Goal: Task Accomplishment & Management: Complete application form

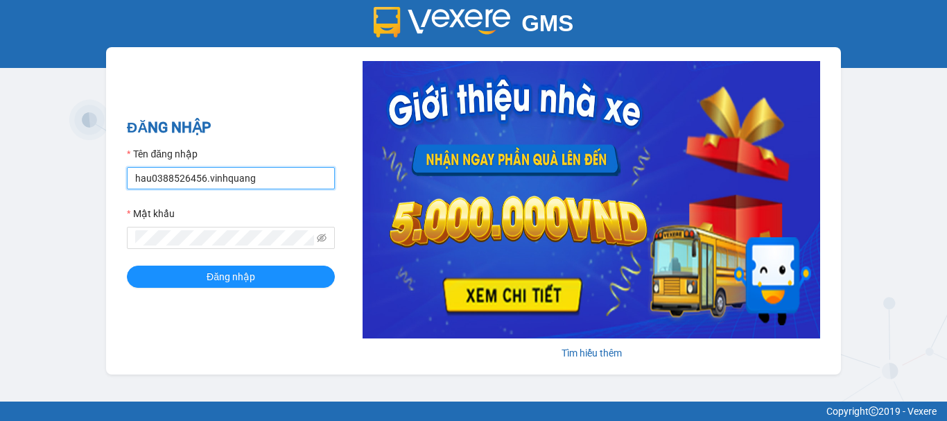
click at [216, 175] on input "hau0388526456.vinhquang" at bounding box center [231, 178] width 208 height 22
type input "thin0969863140.vinhquang"
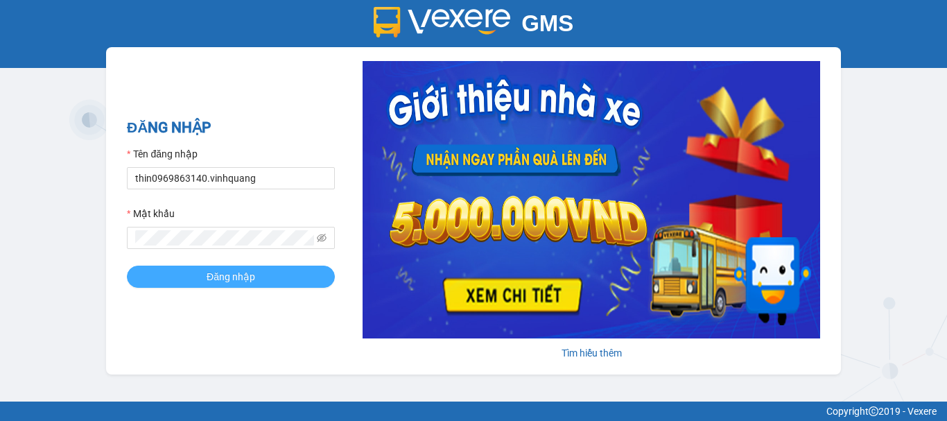
click at [237, 272] on span "Đăng nhập" at bounding box center [231, 276] width 49 height 15
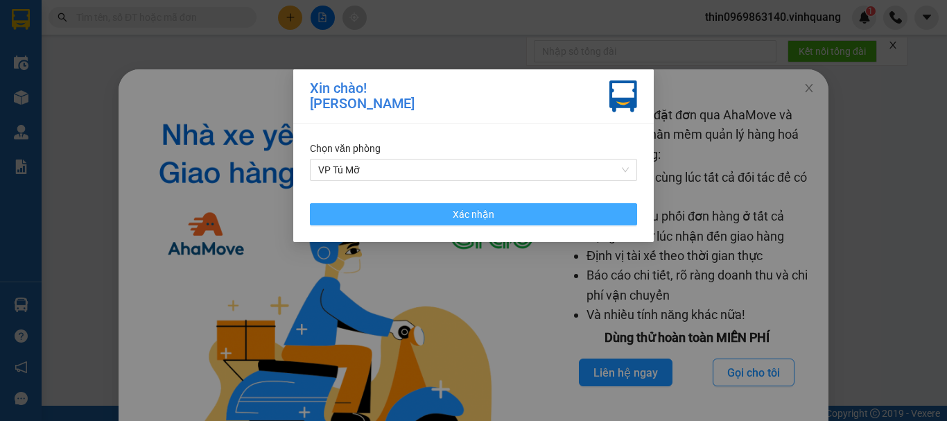
click at [414, 206] on button "Xác nhận" at bounding box center [473, 214] width 327 height 22
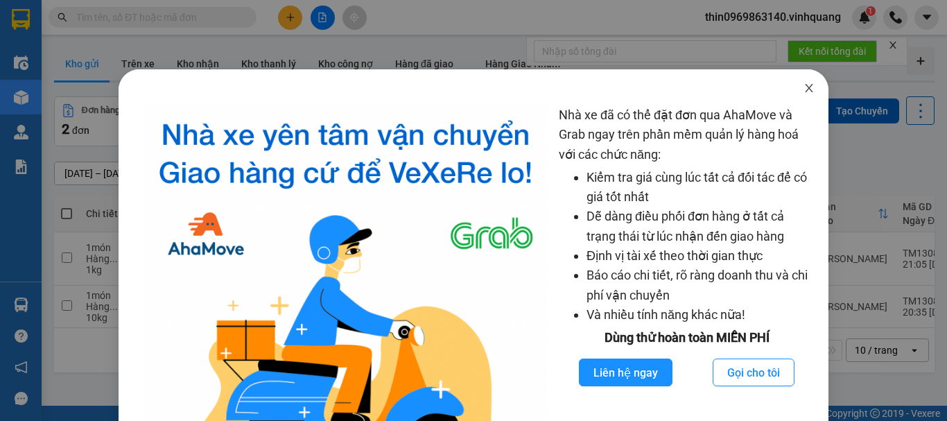
click at [805, 89] on icon "close" at bounding box center [809, 88] width 8 height 8
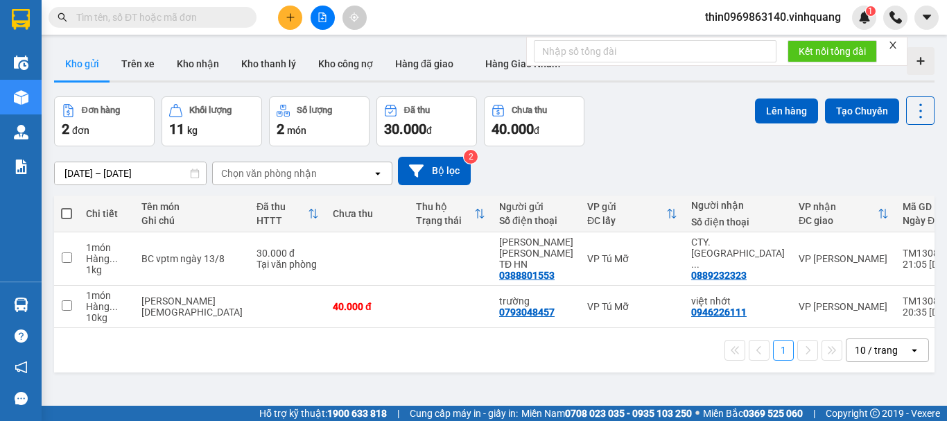
click at [68, 213] on span at bounding box center [66, 213] width 11 height 11
click at [67, 207] on input "checkbox" at bounding box center [67, 207] width 0 height 0
checkbox input "true"
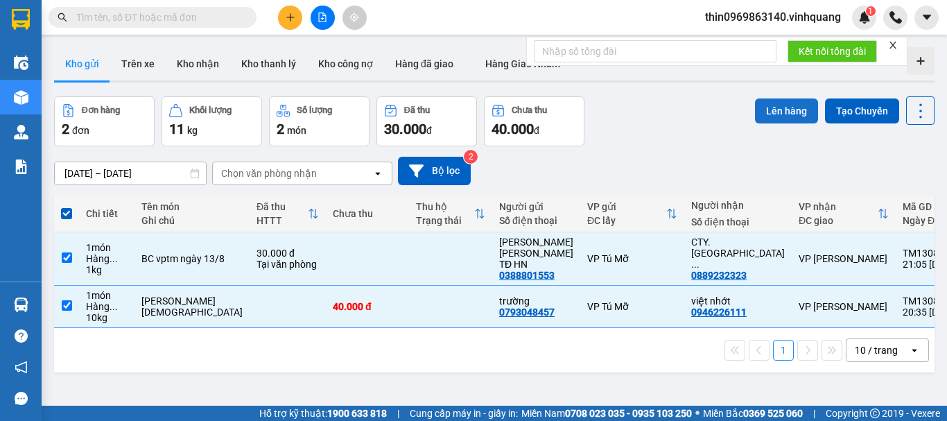
click at [778, 107] on button "Lên hàng" at bounding box center [786, 110] width 63 height 25
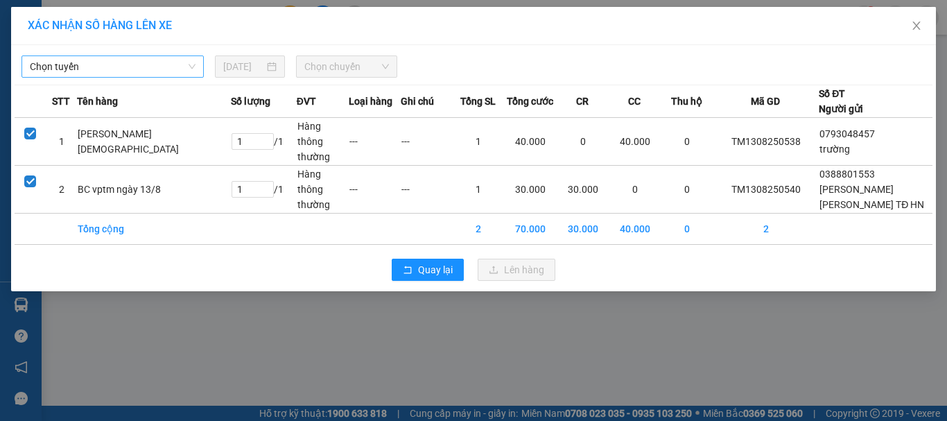
click at [123, 67] on span "Chọn tuyến" at bounding box center [113, 66] width 166 height 21
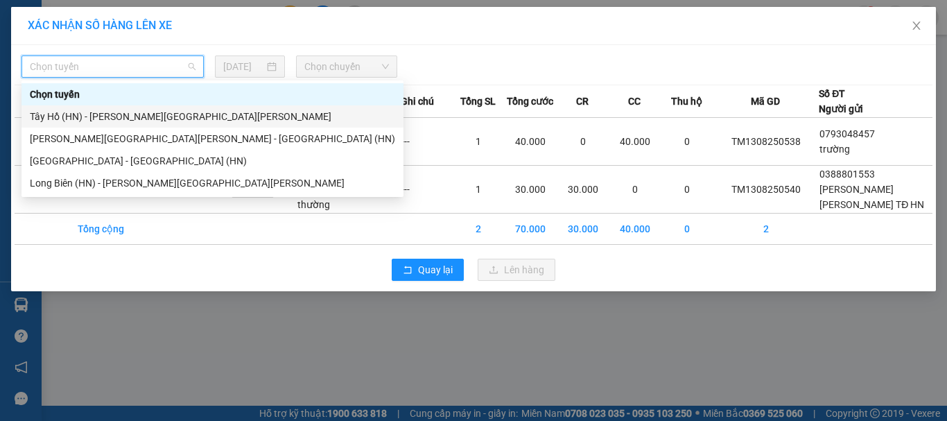
click at [77, 113] on div "Tây Hồ (HN) - [PERSON_NAME][GEOGRAPHIC_DATA][PERSON_NAME]" at bounding box center [212, 116] width 365 height 15
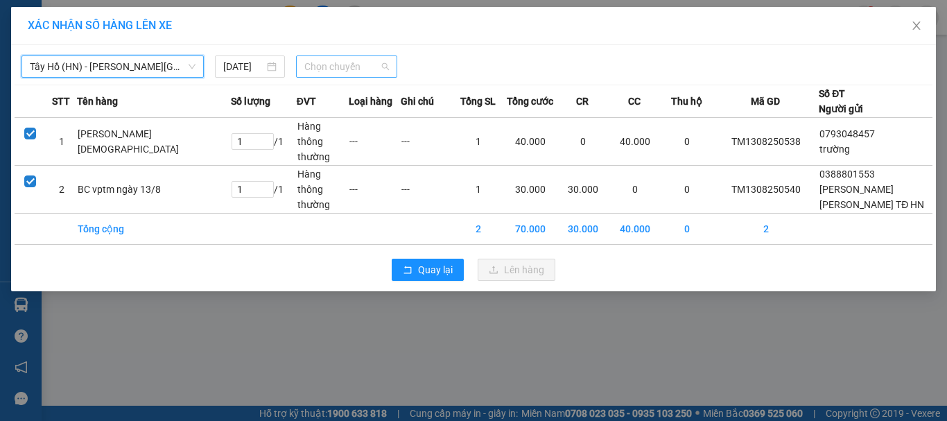
click at [355, 69] on span "Chọn chuyến" at bounding box center [346, 66] width 85 height 21
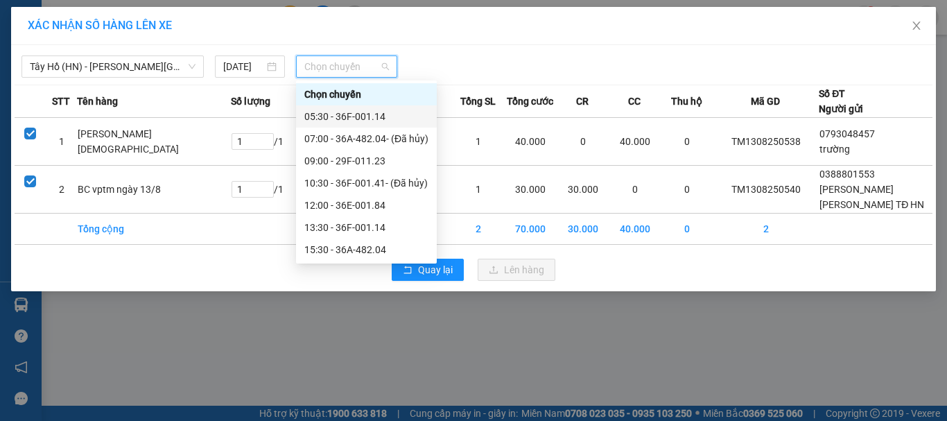
click at [346, 120] on div "05:30 - 36F-001.14" at bounding box center [366, 116] width 124 height 15
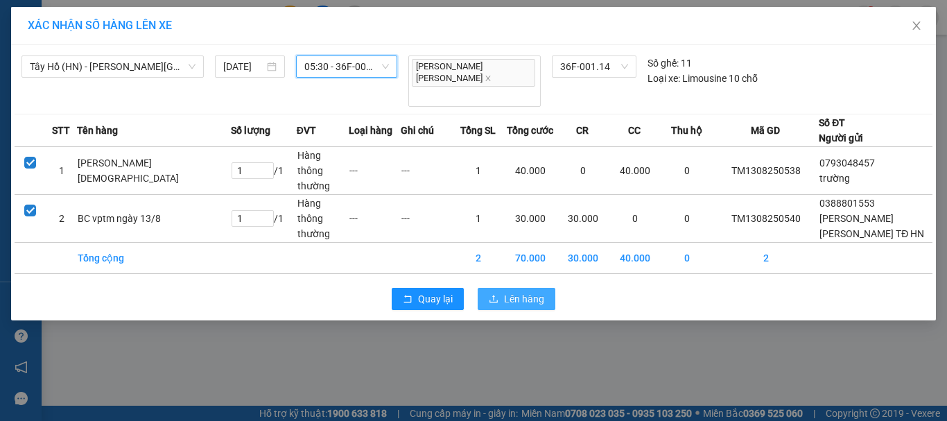
click at [513, 291] on span "Lên hàng" at bounding box center [524, 298] width 40 height 15
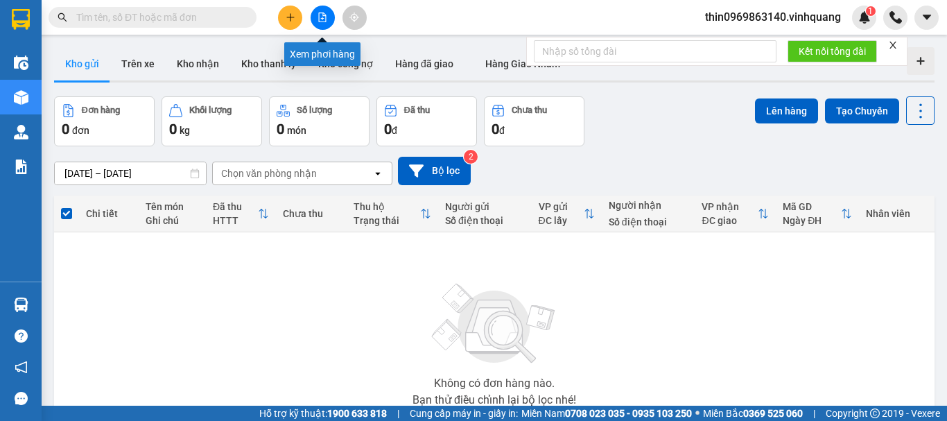
click at [323, 10] on button at bounding box center [322, 18] width 24 height 24
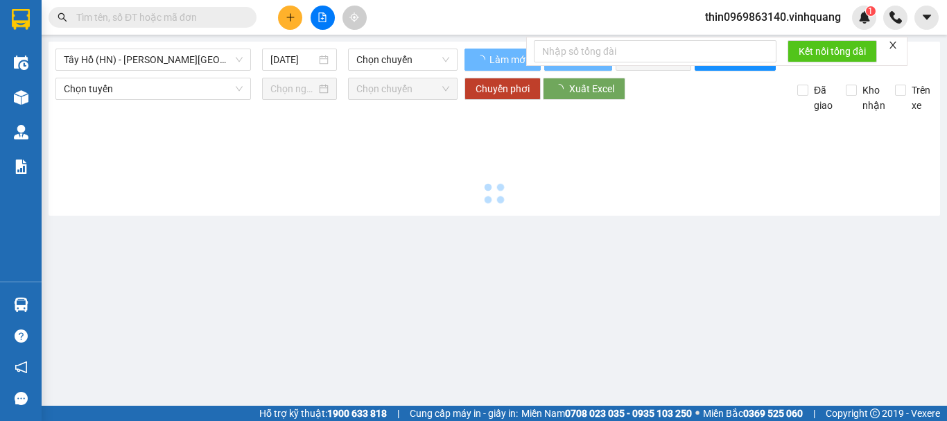
type input "[DATE]"
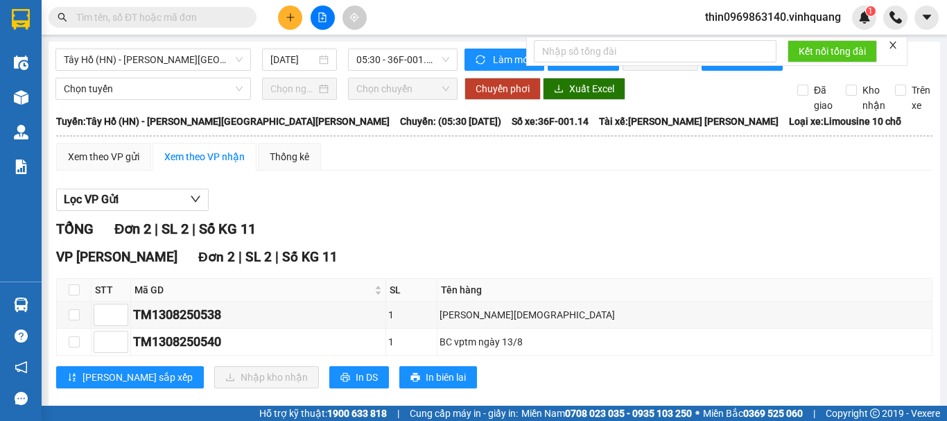
click at [398, 71] on div "[GEOGRAPHIC_DATA] (HN) - [PERSON_NAME][GEOGRAPHIC_DATA][PERSON_NAME] [DATE] 05:…" at bounding box center [256, 60] width 402 height 22
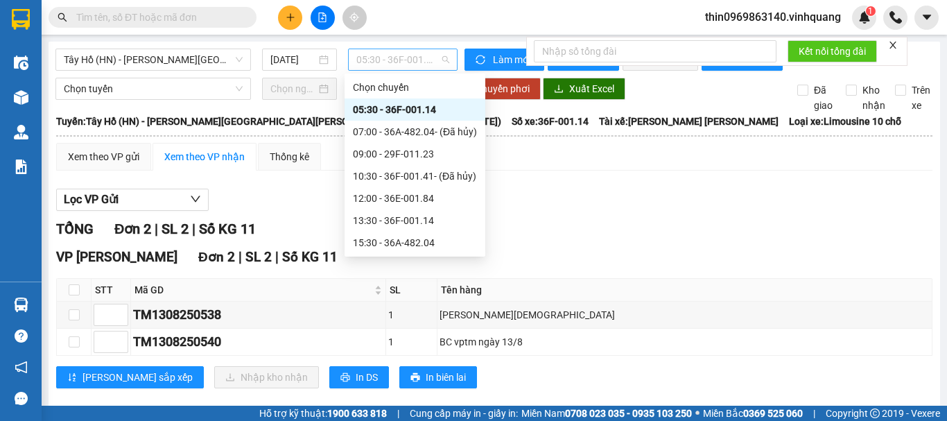
click at [405, 60] on span "05:30 - 36F-001.14" at bounding box center [402, 59] width 93 height 21
click at [406, 109] on div "05:30 - 36F-001.14" at bounding box center [415, 109] width 124 height 15
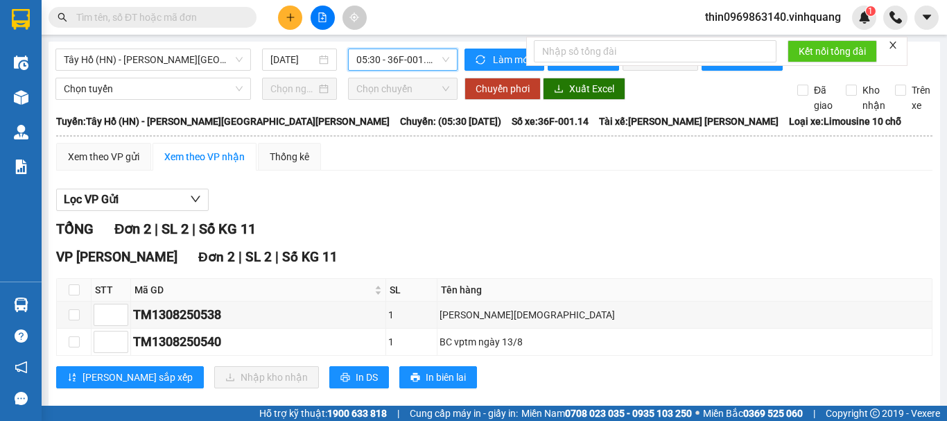
click at [295, 398] on div "[PERSON_NAME] [PERSON_NAME] 2 | SL 2 | Số KG 11 STT Mã GD SL Tên hàng [PERSON_N…" at bounding box center [494, 323] width 876 height 152
click at [355, 385] on span "In DS" at bounding box center [366, 376] width 22 height 15
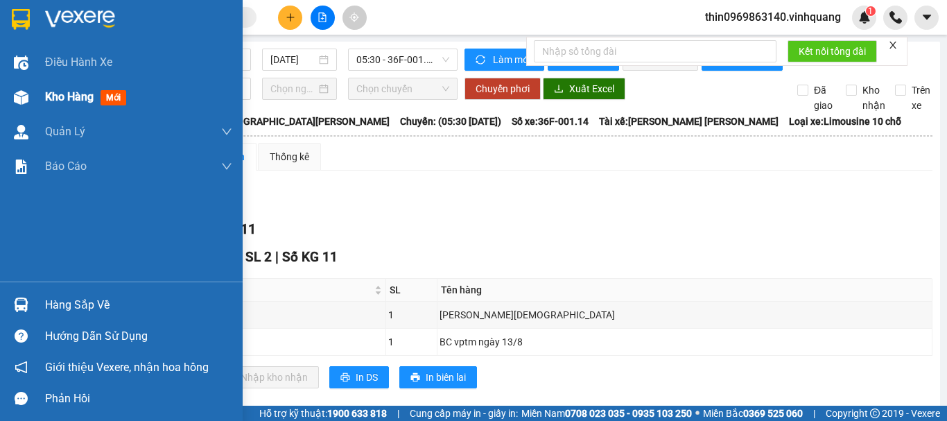
click at [63, 97] on span "Kho hàng" at bounding box center [69, 96] width 49 height 13
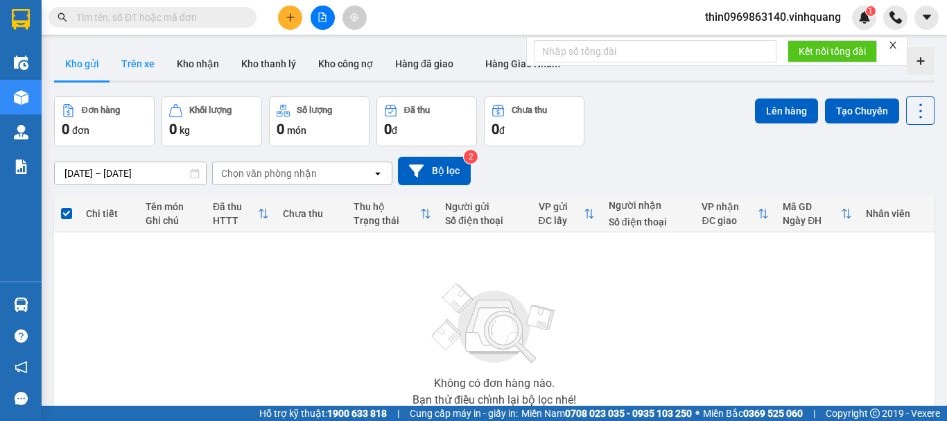
click at [139, 64] on button "Trên xe" at bounding box center [137, 63] width 55 height 33
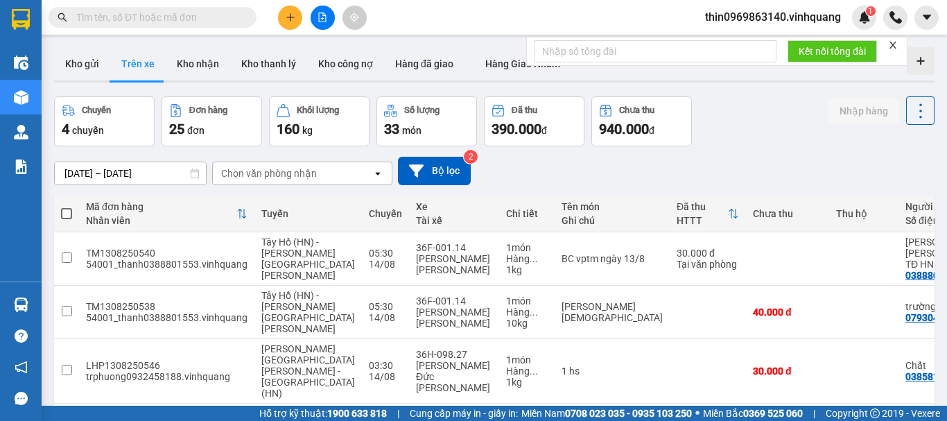
click at [275, 172] on div "Chọn văn phòng nhận" at bounding box center [269, 173] width 96 height 14
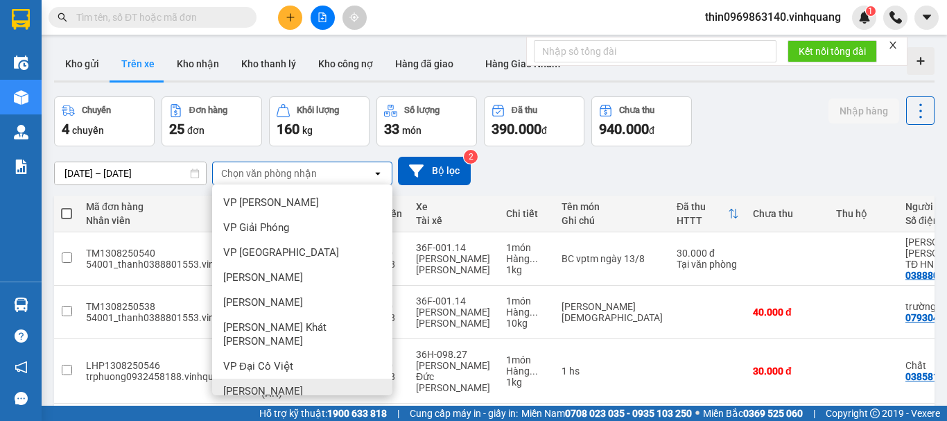
scroll to position [69, 0]
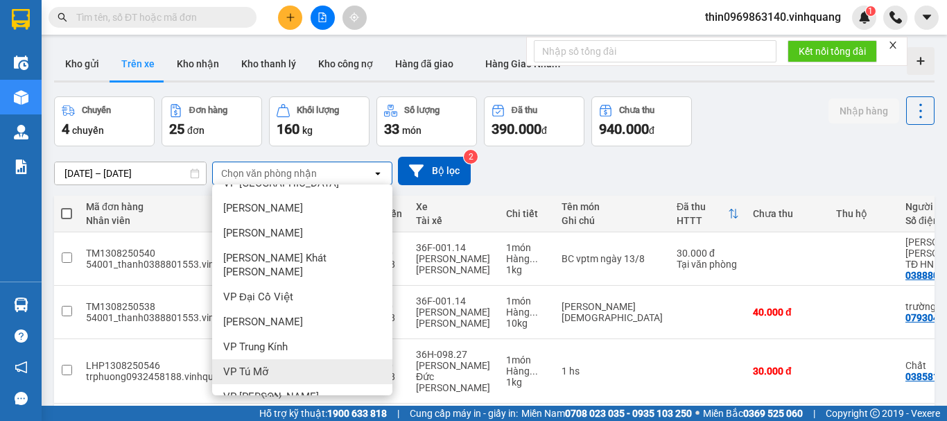
click at [272, 359] on div "VP Tú Mỡ" at bounding box center [302, 371] width 180 height 25
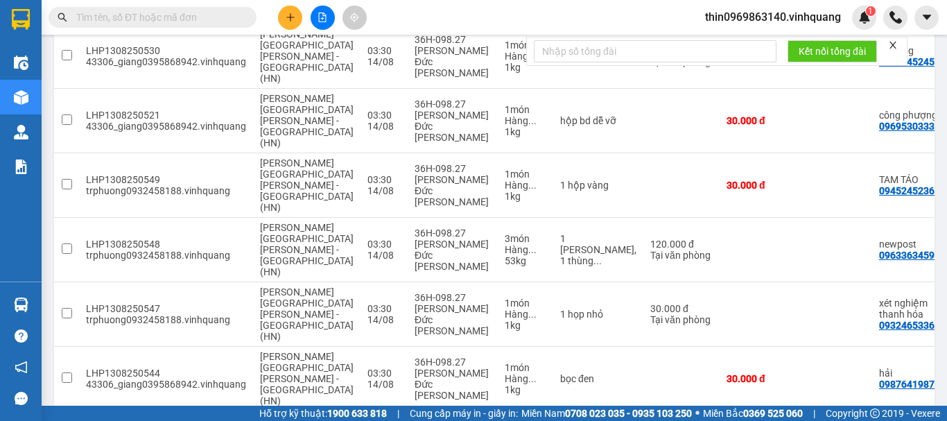
scroll to position [312, 0]
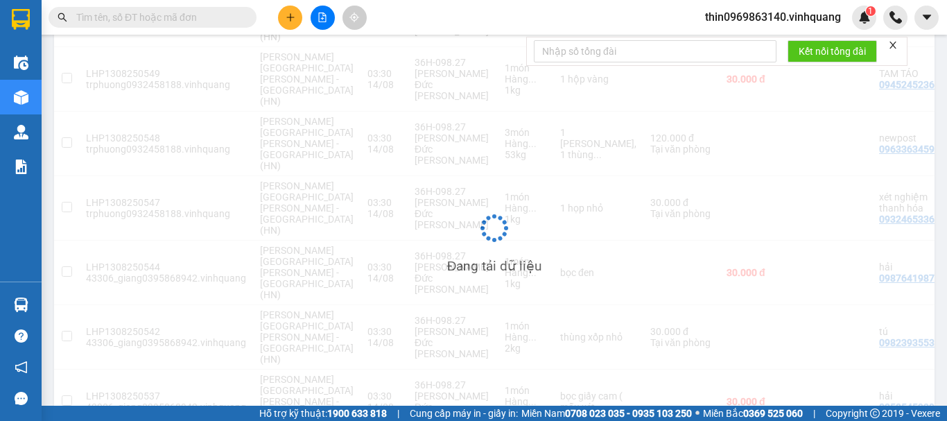
scroll to position [64, 0]
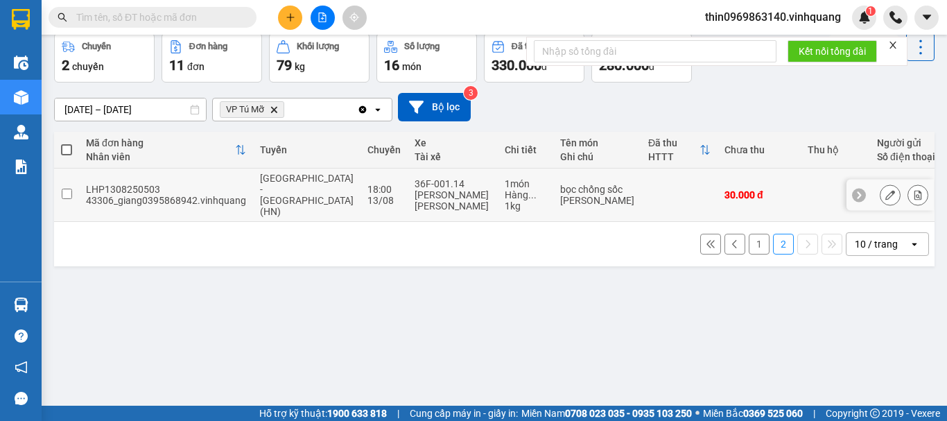
click at [68, 188] on input "checkbox" at bounding box center [67, 193] width 10 height 10
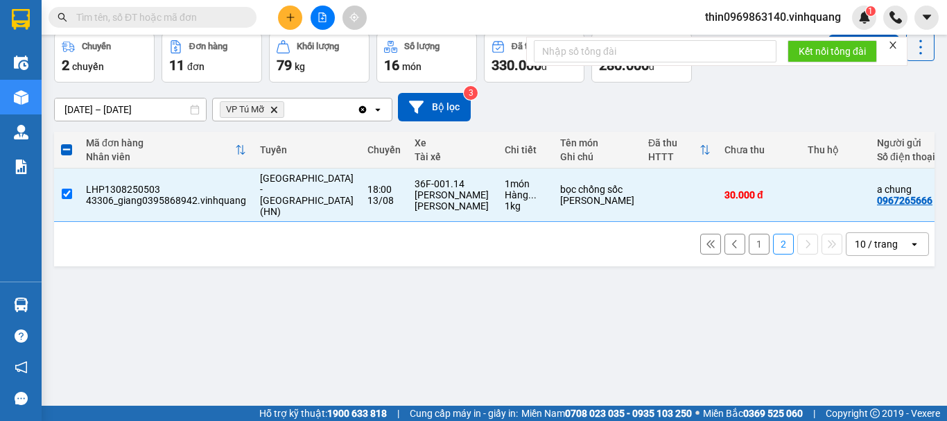
click at [748, 240] on button "1" at bounding box center [758, 244] width 21 height 21
checkbox input "false"
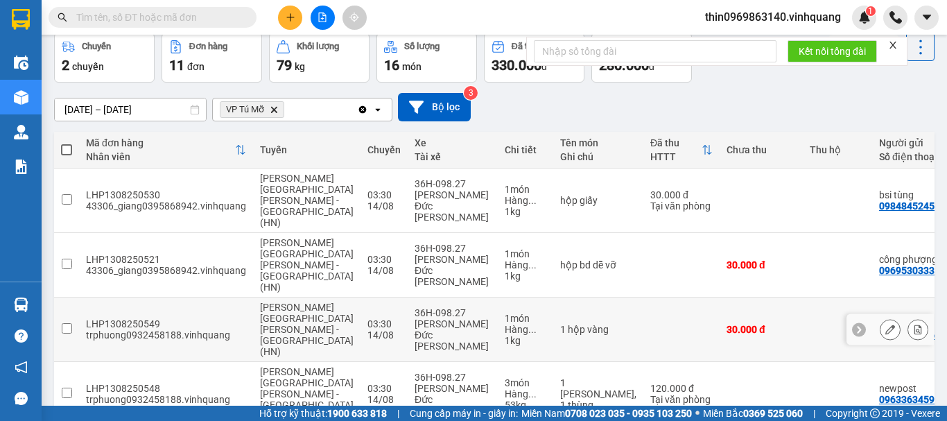
scroll to position [312, 0]
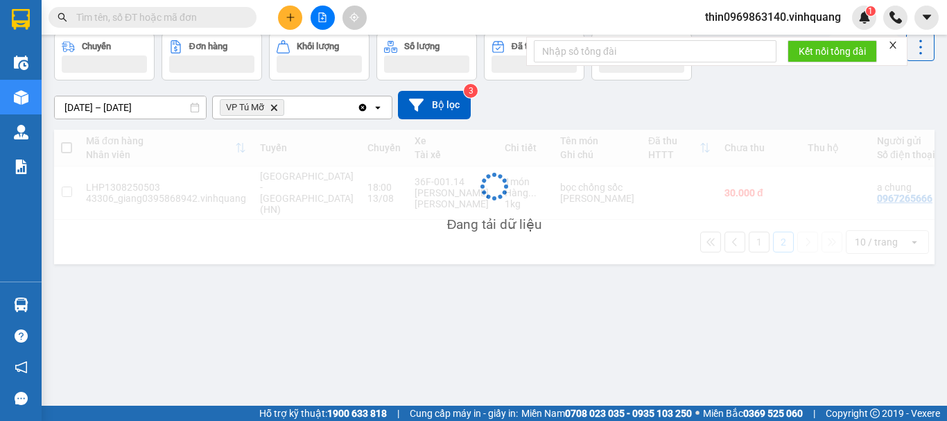
scroll to position [64, 0]
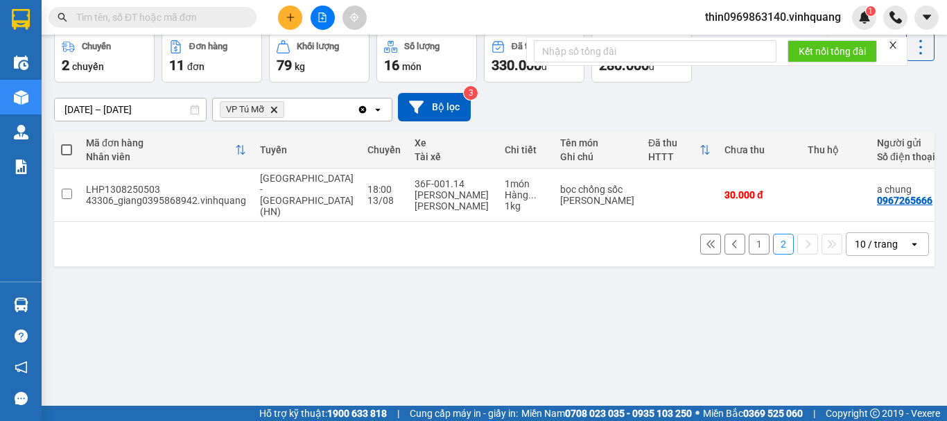
click at [773, 234] on button "2" at bounding box center [783, 244] width 21 height 21
click at [70, 193] on input "checkbox" at bounding box center [67, 193] width 10 height 10
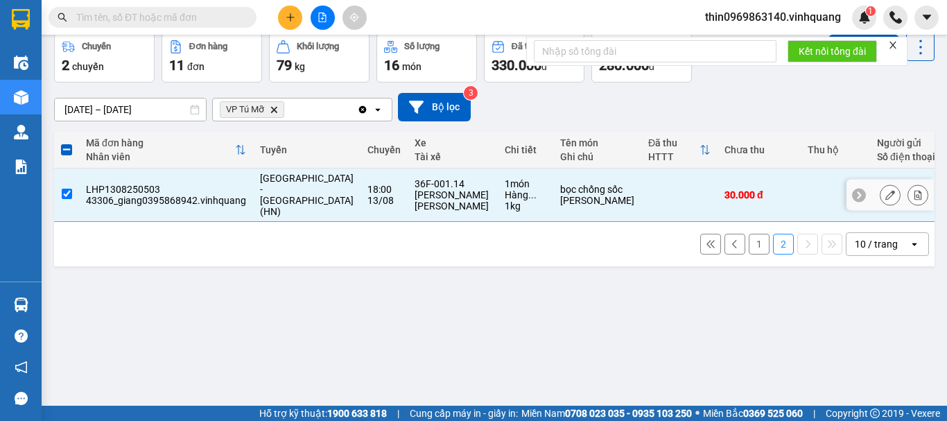
scroll to position [0, 0]
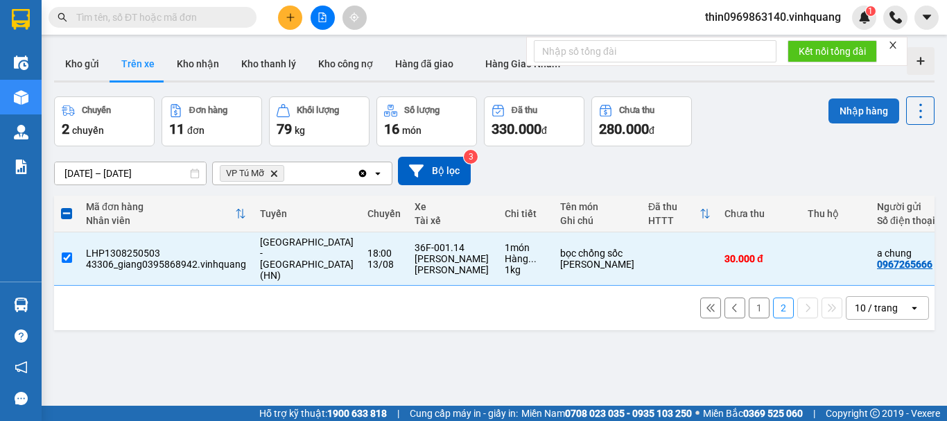
click at [854, 112] on button "Nhập hàng" at bounding box center [863, 110] width 71 height 25
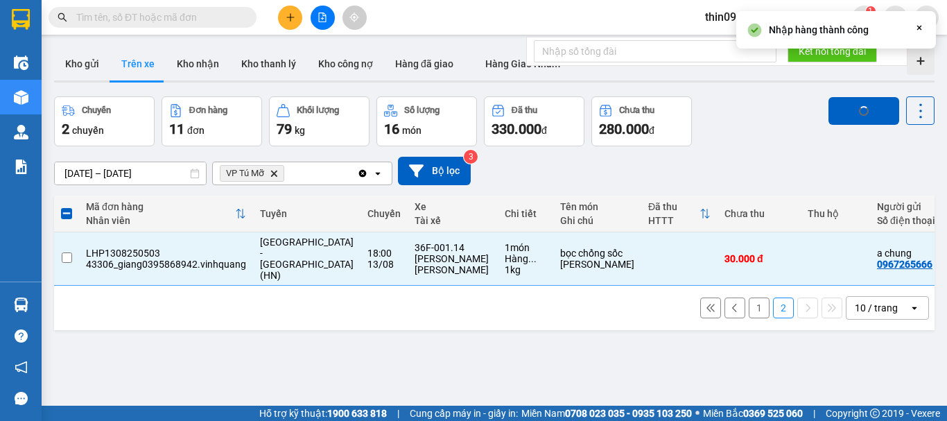
checkbox input "false"
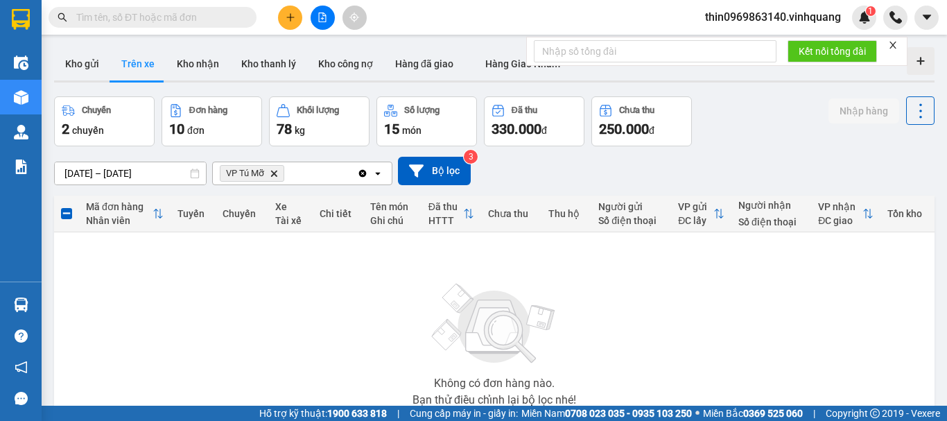
scroll to position [100, 0]
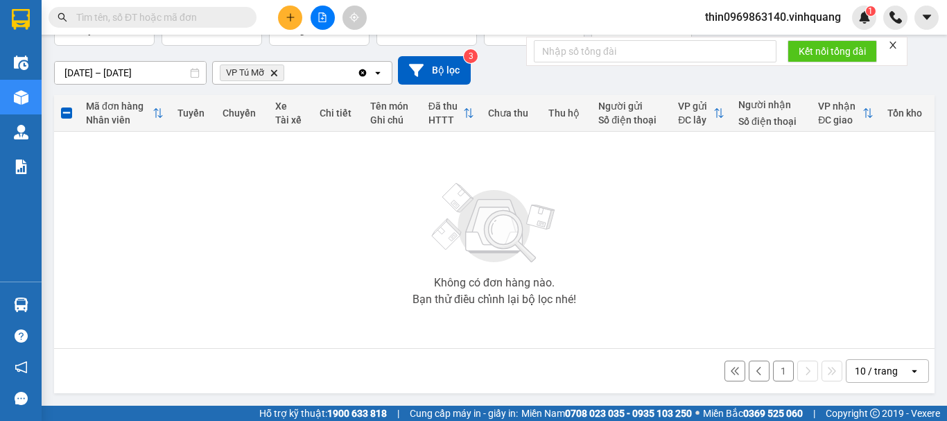
click at [773, 369] on button "1" at bounding box center [783, 370] width 21 height 21
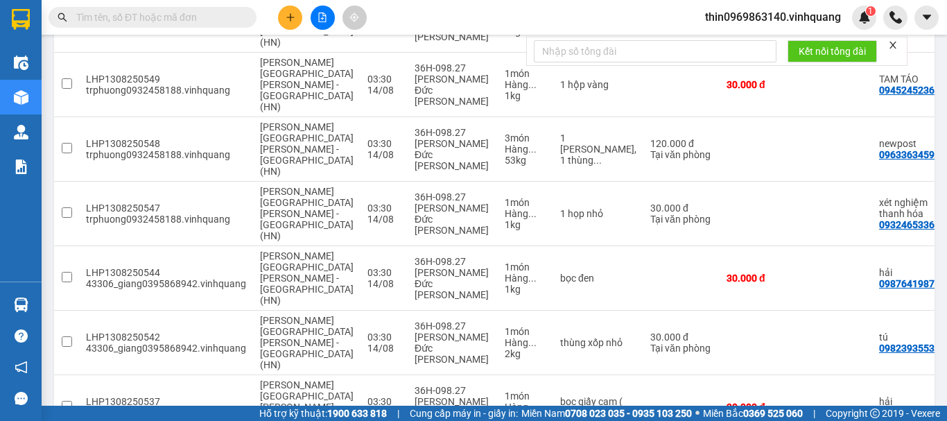
scroll to position [312, 0]
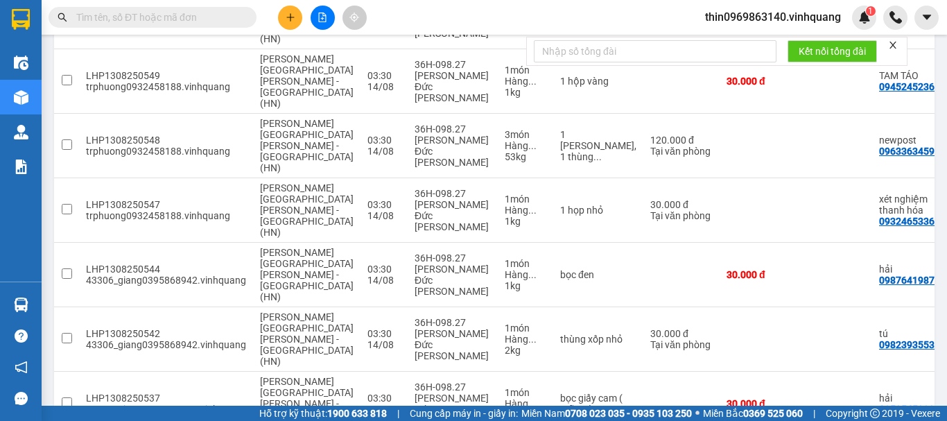
checkbox input "true"
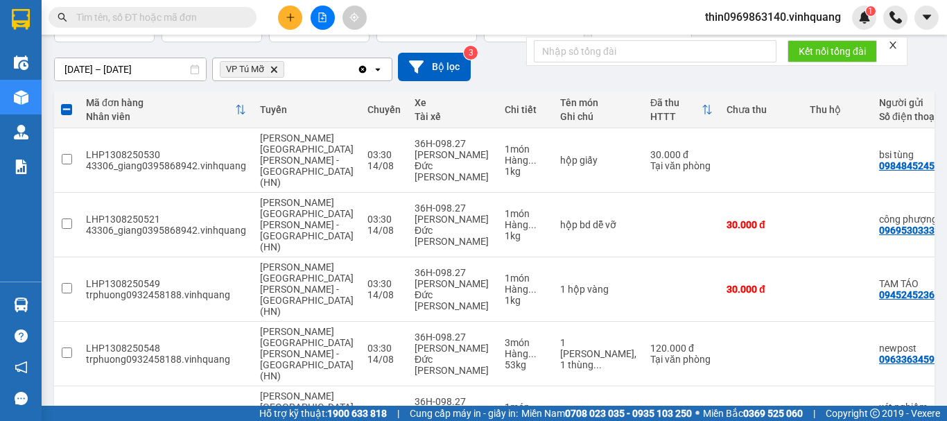
scroll to position [0, 0]
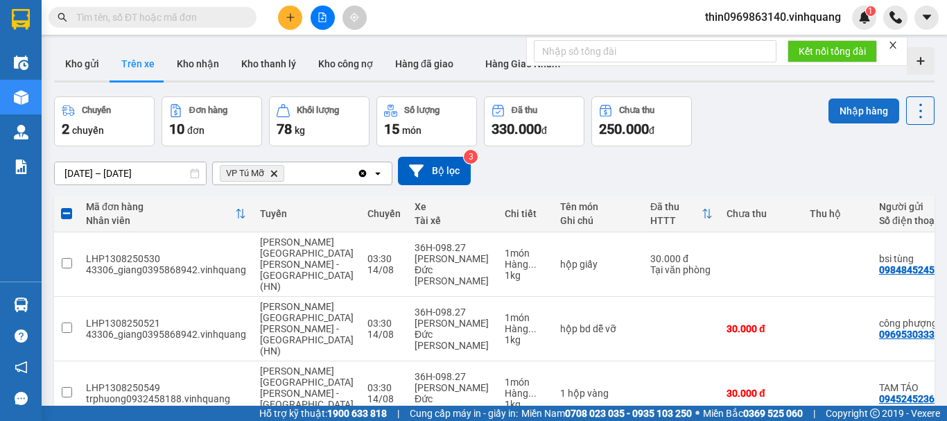
click at [836, 113] on button "Nhập hàng" at bounding box center [863, 110] width 71 height 25
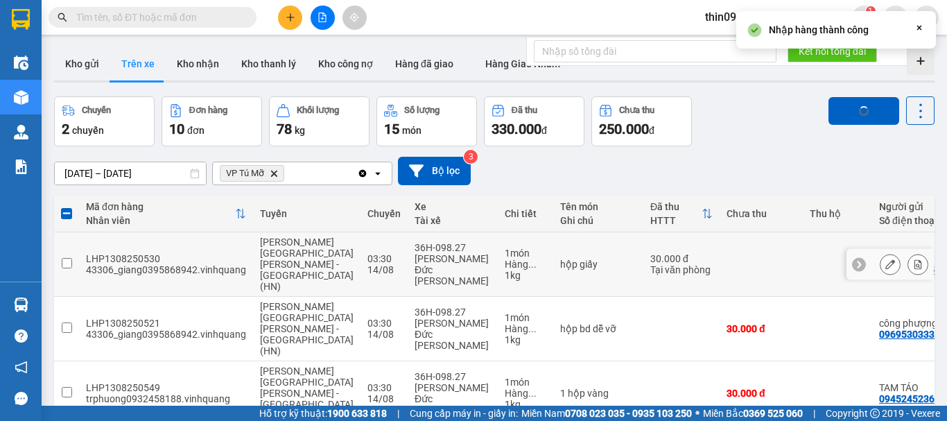
checkbox input "false"
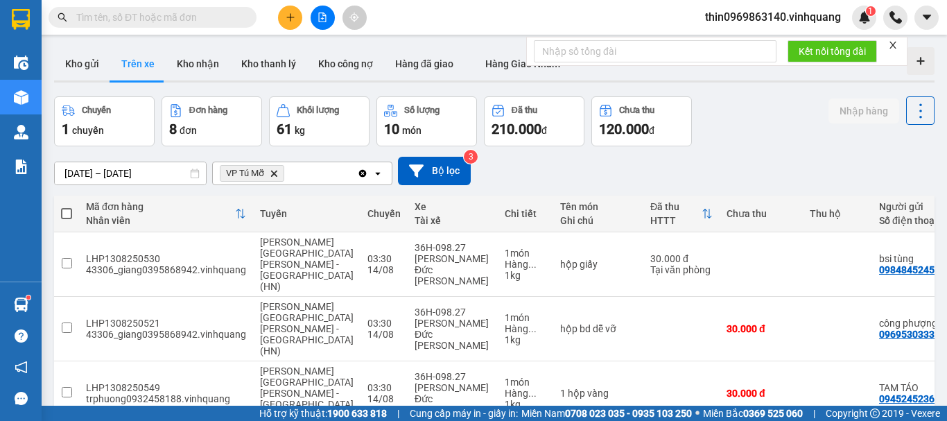
click at [301, 171] on div "VP Tú Mỡ Delete" at bounding box center [285, 173] width 144 height 22
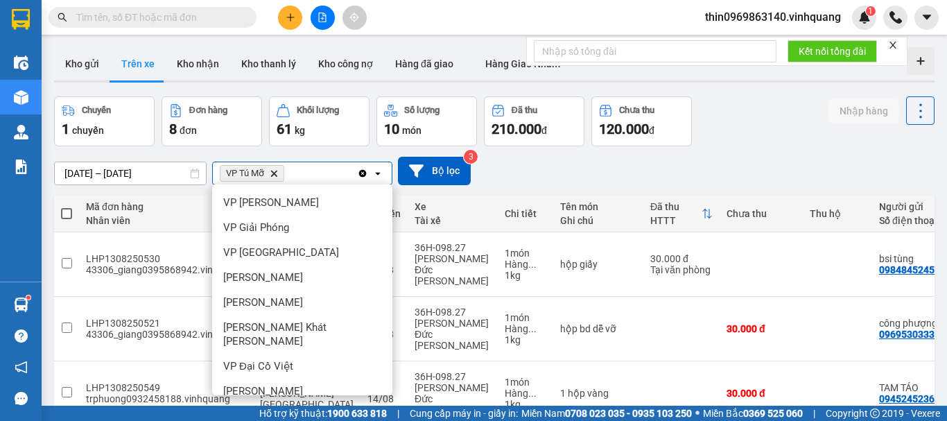
scroll to position [100, 0]
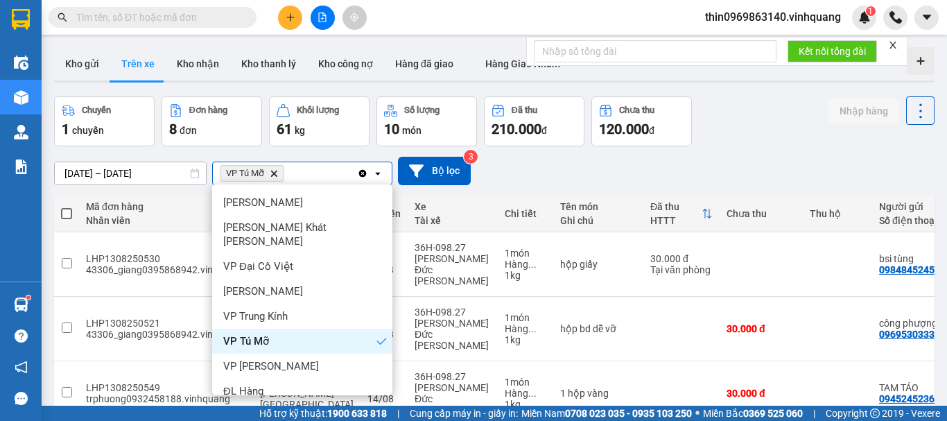
click at [360, 173] on icon "Clear all" at bounding box center [363, 173] width 8 height 8
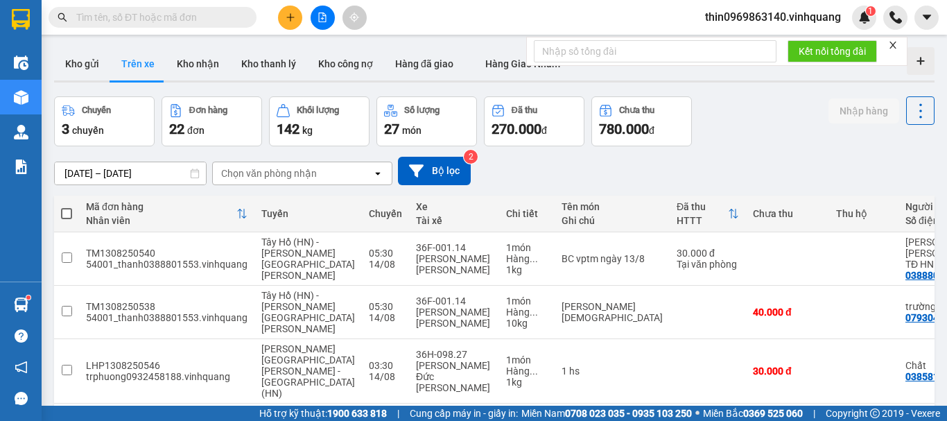
click at [265, 176] on div "Chọn văn phòng nhận" at bounding box center [269, 173] width 96 height 14
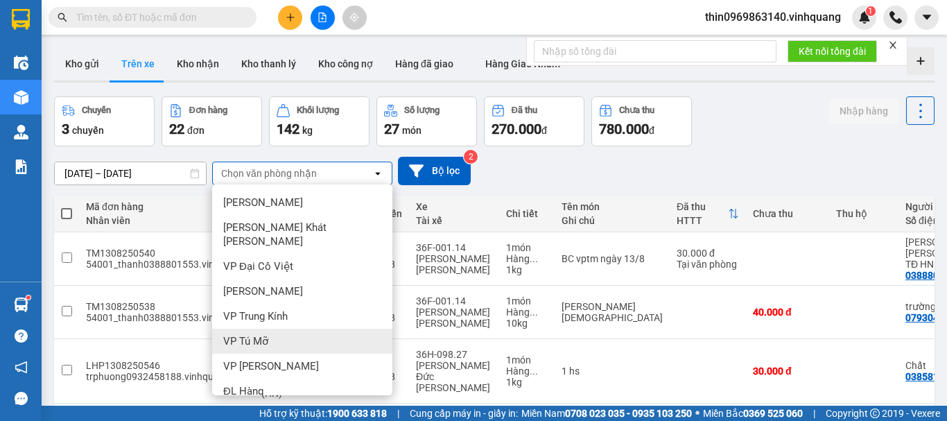
click at [263, 334] on div "VP Tú Mỡ" at bounding box center [302, 340] width 180 height 25
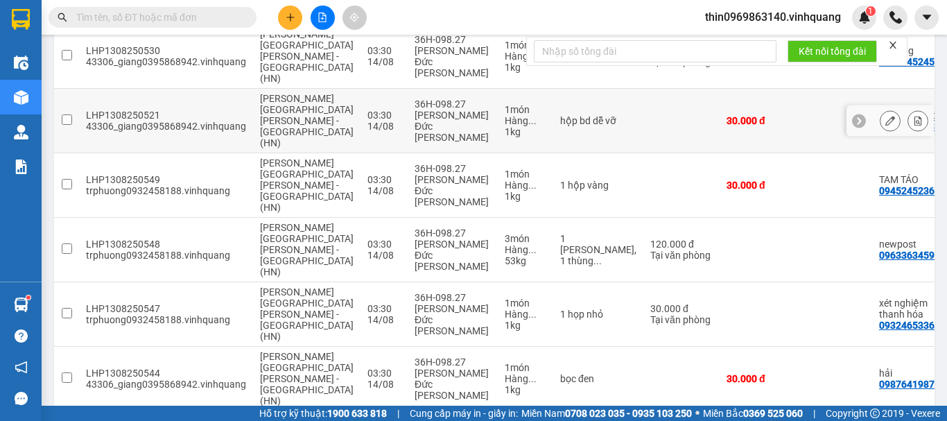
scroll to position [0, 0]
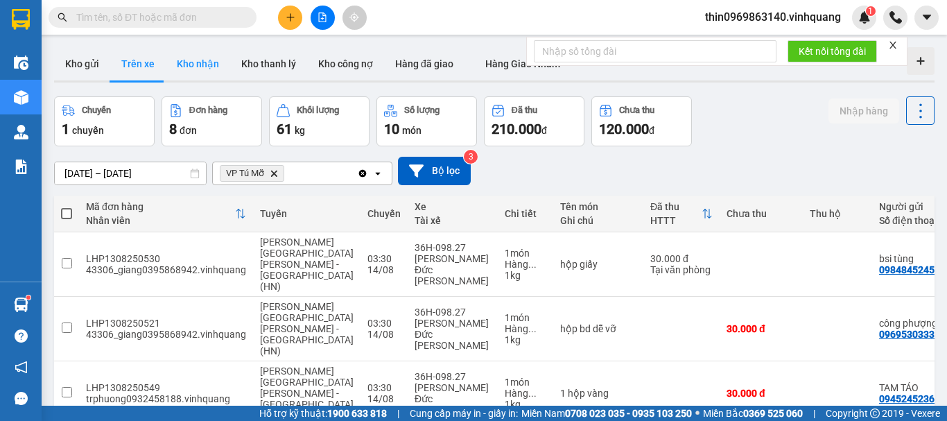
click at [209, 66] on button "Kho nhận" at bounding box center [198, 63] width 64 height 33
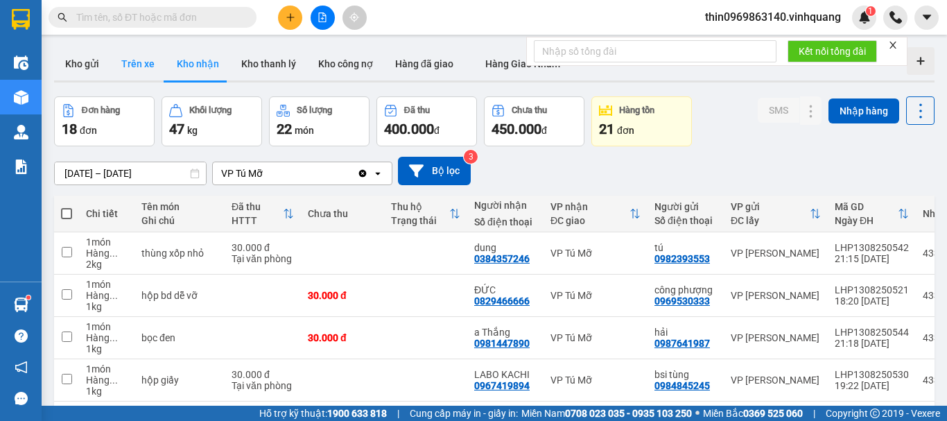
click at [140, 67] on button "Trên xe" at bounding box center [137, 63] width 55 height 33
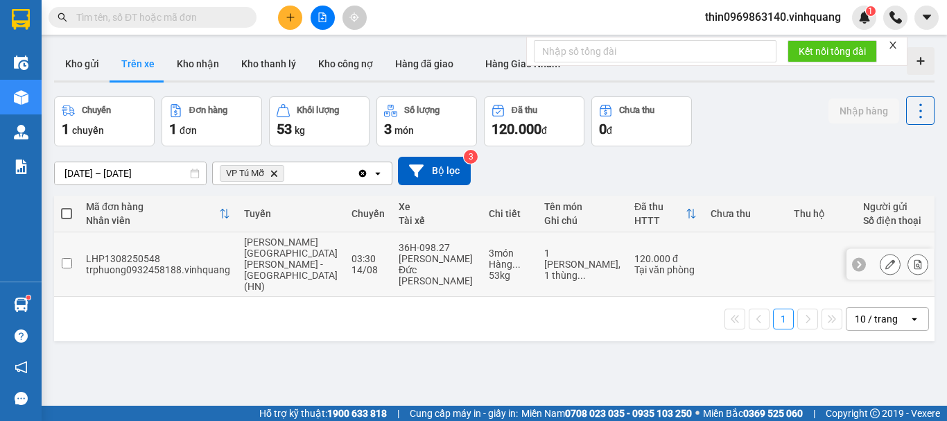
click at [66, 258] on input "checkbox" at bounding box center [67, 263] width 10 height 10
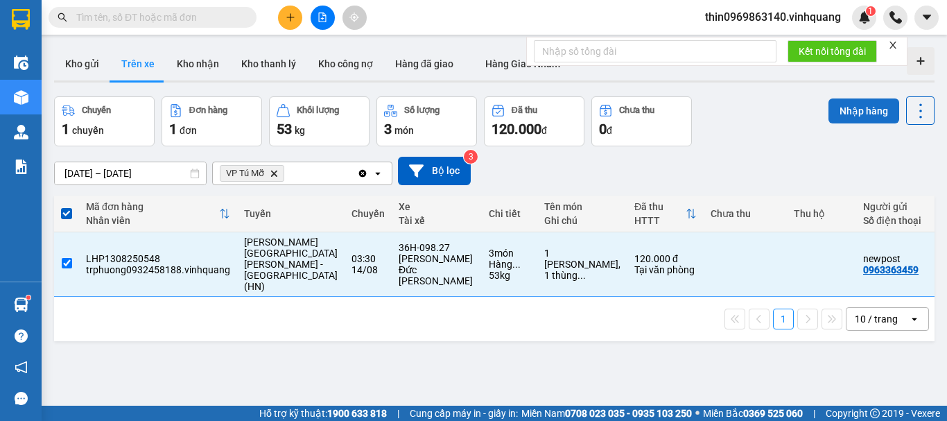
click at [853, 109] on button "Nhập hàng" at bounding box center [863, 110] width 71 height 25
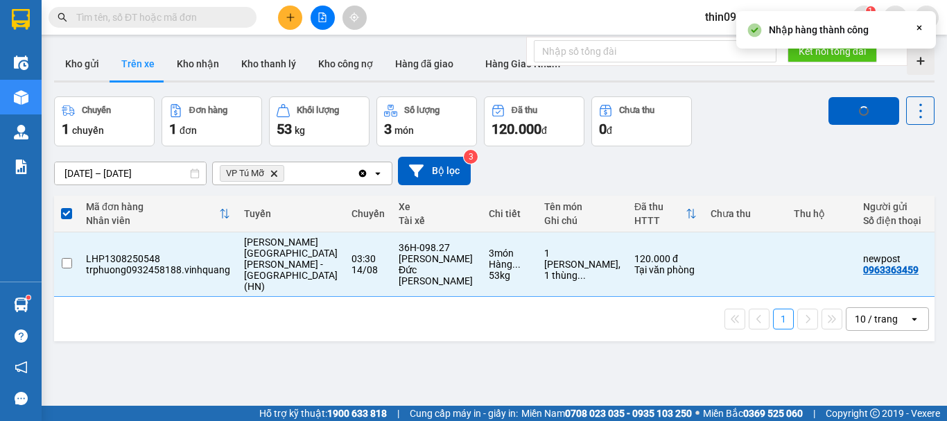
checkbox input "false"
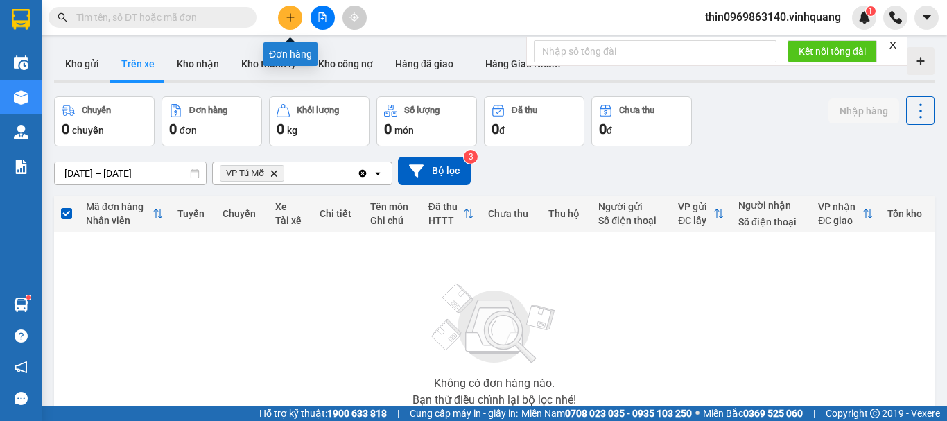
click at [301, 15] on button at bounding box center [290, 18] width 24 height 24
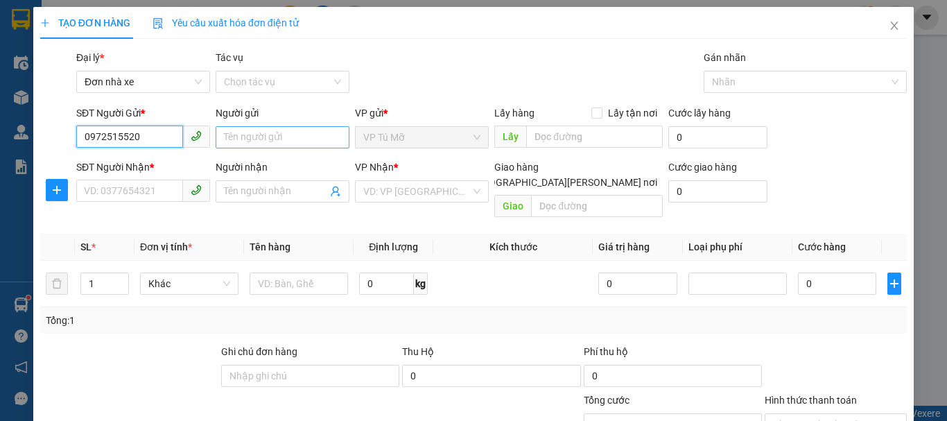
type input "0972515520"
click at [258, 132] on input "Người gửi" at bounding box center [283, 137] width 134 height 22
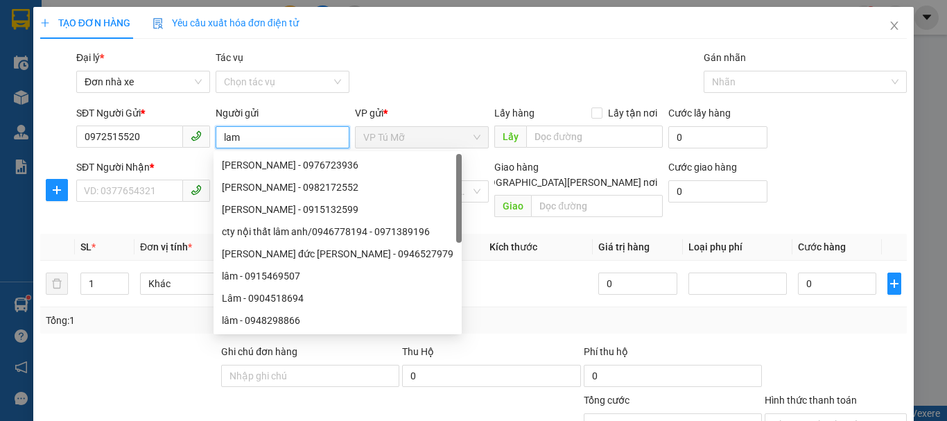
click at [222, 140] on input "lam" at bounding box center [283, 137] width 134 height 22
click at [248, 139] on input "lam" at bounding box center [283, 137] width 134 height 22
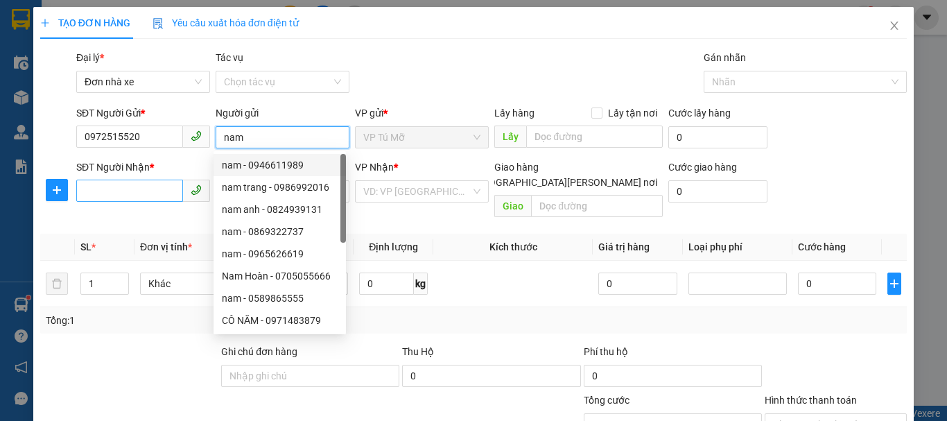
type input "nam"
click at [135, 188] on input "SĐT Người Nhận *" at bounding box center [129, 190] width 107 height 22
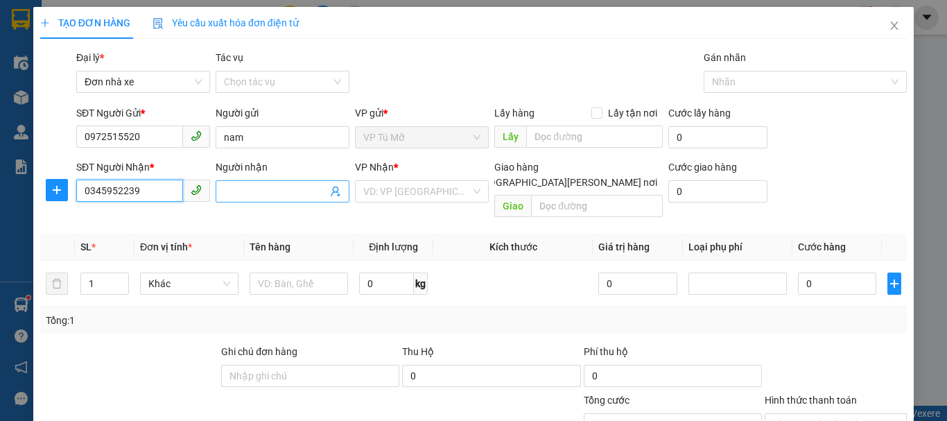
type input "0345952239"
click at [231, 186] on input "Người nhận" at bounding box center [275, 191] width 103 height 15
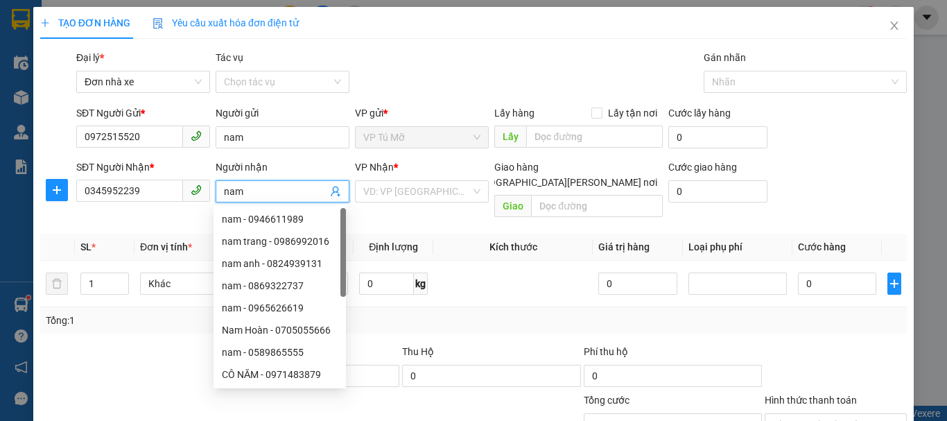
type input "nam"
click at [253, 123] on div "Người gửi" at bounding box center [283, 115] width 134 height 21
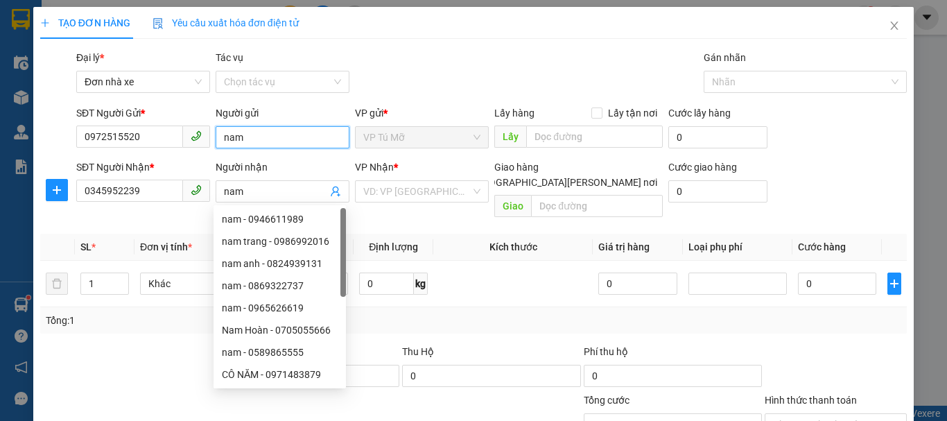
click at [241, 142] on input "nam" at bounding box center [283, 137] width 134 height 22
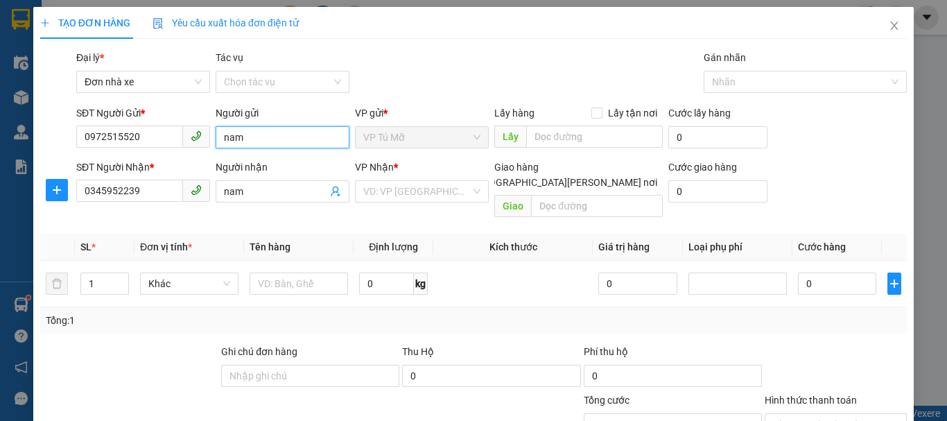
click at [241, 142] on input "nam" at bounding box center [283, 137] width 134 height 22
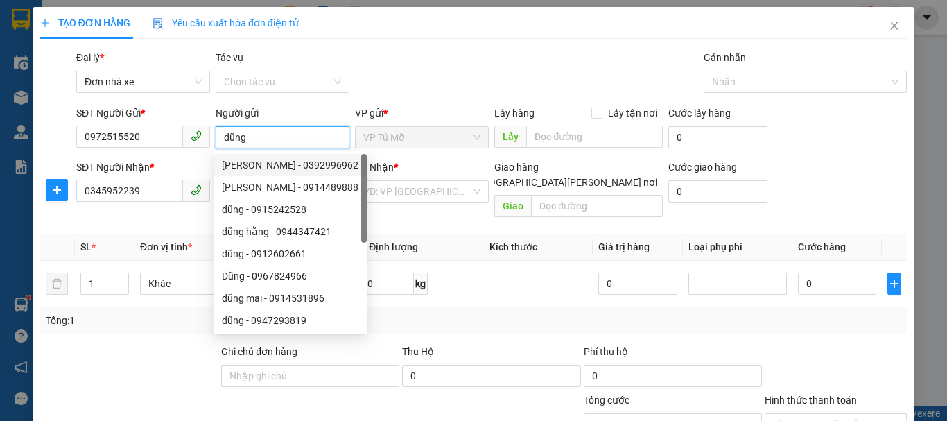
type input "dũng"
click at [469, 313] on div "Tổng: 1" at bounding box center [473, 320] width 855 height 15
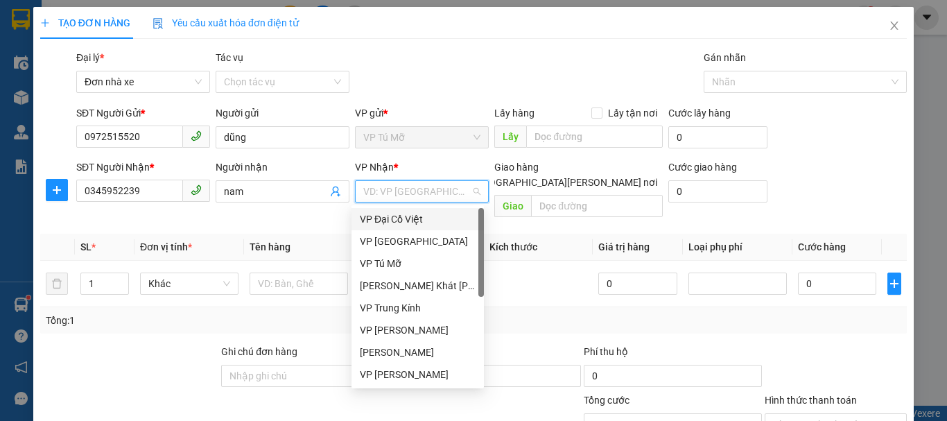
click at [419, 193] on input "search" at bounding box center [416, 191] width 107 height 21
click at [414, 375] on div "VP [PERSON_NAME]" at bounding box center [418, 374] width 116 height 15
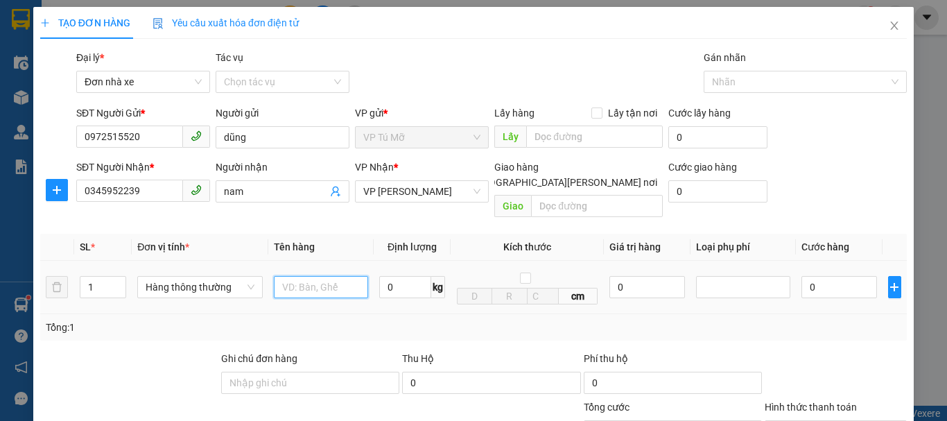
click at [301, 277] on input "text" at bounding box center [321, 287] width 94 height 22
type input "2 thùng ct"
click at [423, 276] on input "0" at bounding box center [405, 287] width 52 height 22
type input "25"
click at [96, 276] on input "1" at bounding box center [102, 286] width 45 height 21
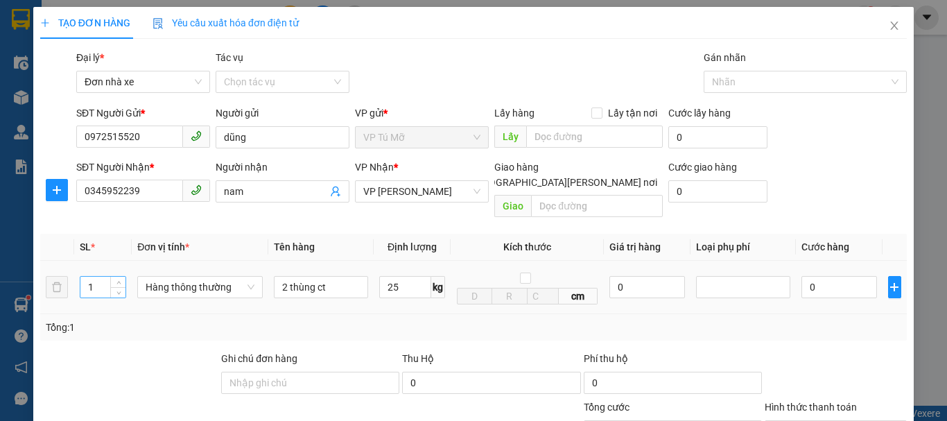
type input "60.000"
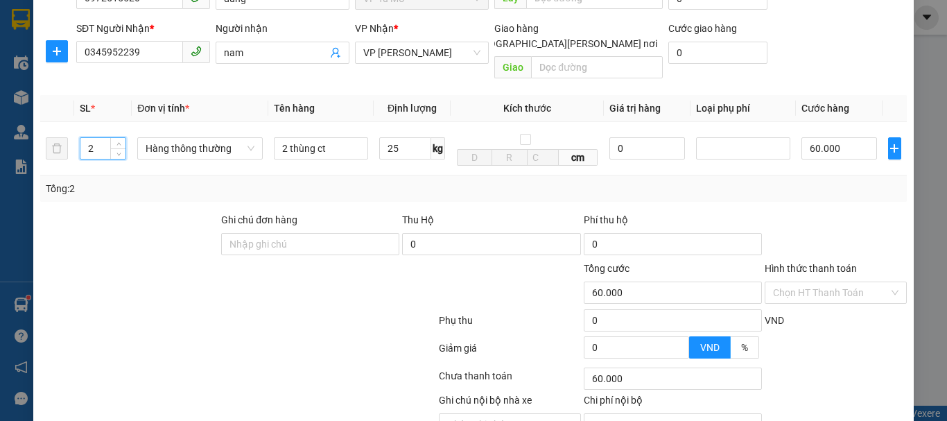
scroll to position [198, 0]
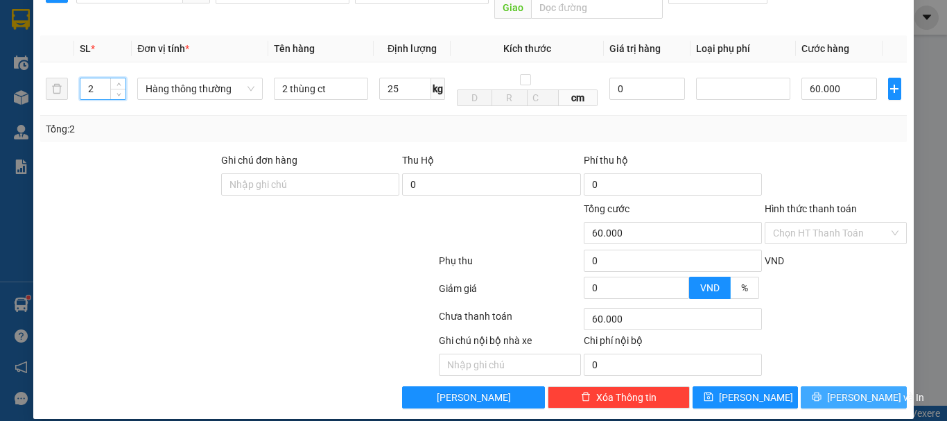
type input "2"
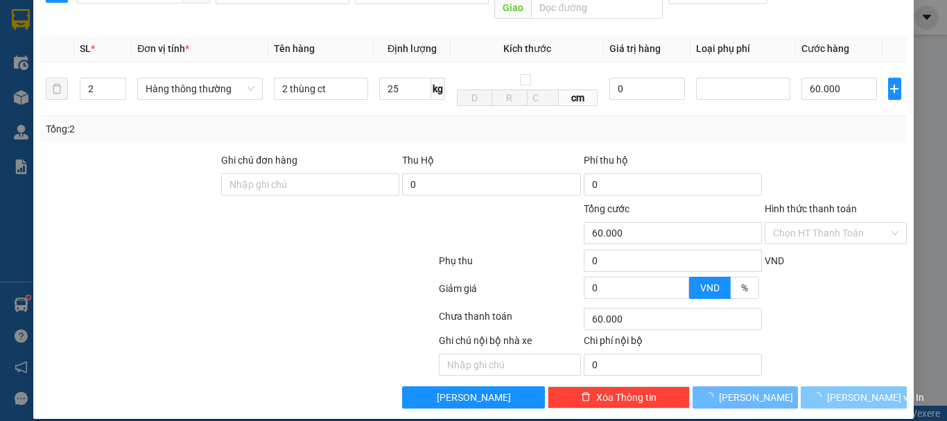
type input "120.000"
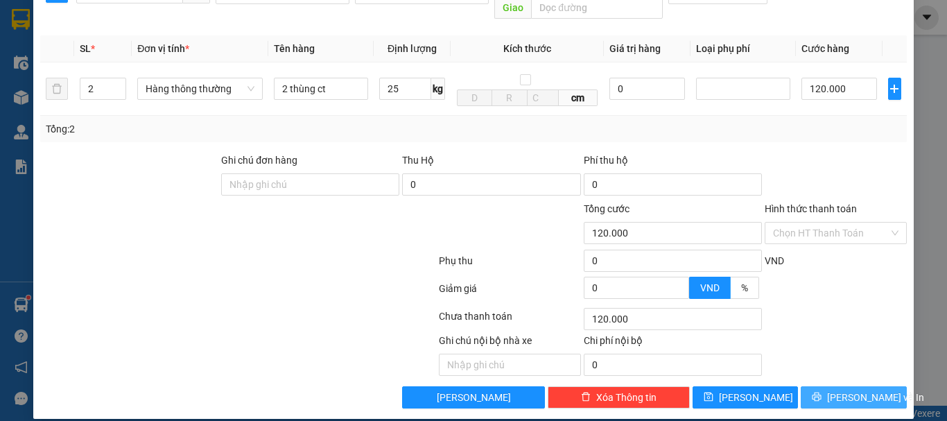
click at [845, 389] on span "[PERSON_NAME] và In" at bounding box center [875, 396] width 97 height 15
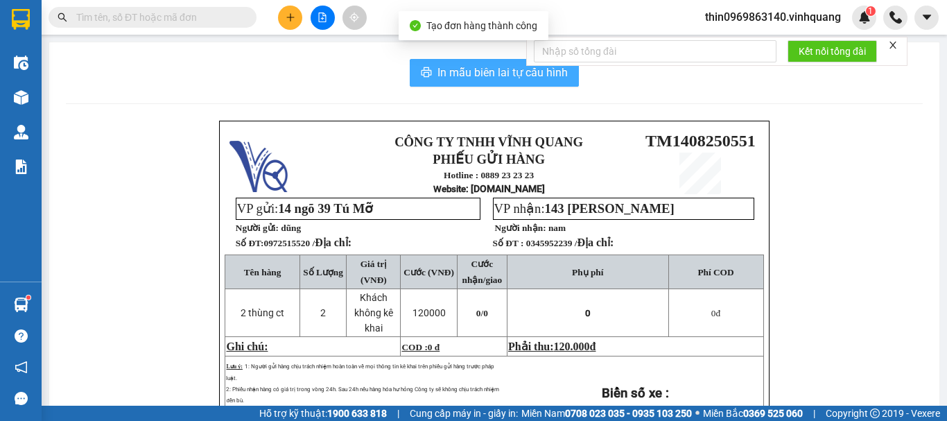
click at [487, 80] on span "In mẫu biên lai tự cấu hình" at bounding box center [502, 72] width 130 height 17
